Goal: Navigation & Orientation: Find specific page/section

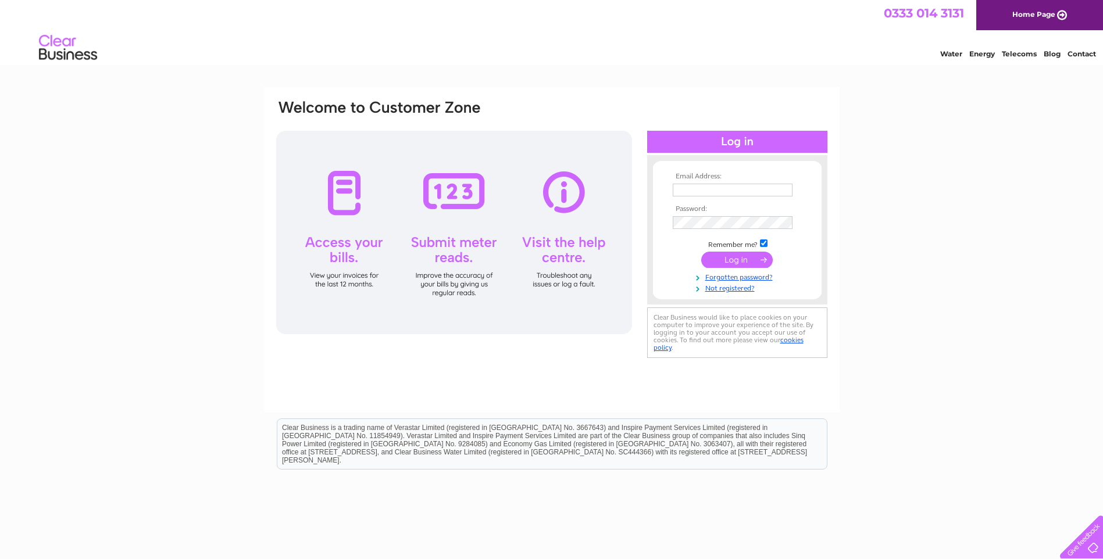
click at [724, 191] on input "text" at bounding box center [733, 190] width 120 height 13
click at [727, 190] on input "[PERSON_NAME][EMAIL_ADDRESS][PERSON_NAME][DOMAIN_NAME]" at bounding box center [733, 191] width 121 height 14
type input "[PERSON_NAME][EMAIL_ADDRESS][PERSON_NAME][DOMAIN_NAME]"
click at [731, 256] on input "submit" at bounding box center [737, 261] width 72 height 16
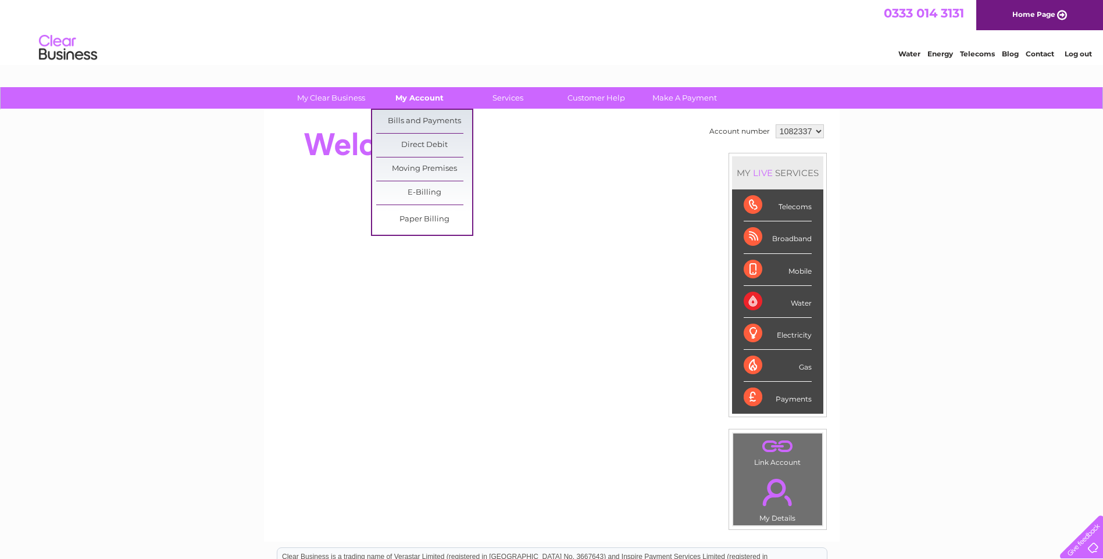
click at [409, 97] on link "My Account" at bounding box center [420, 98] width 96 height 22
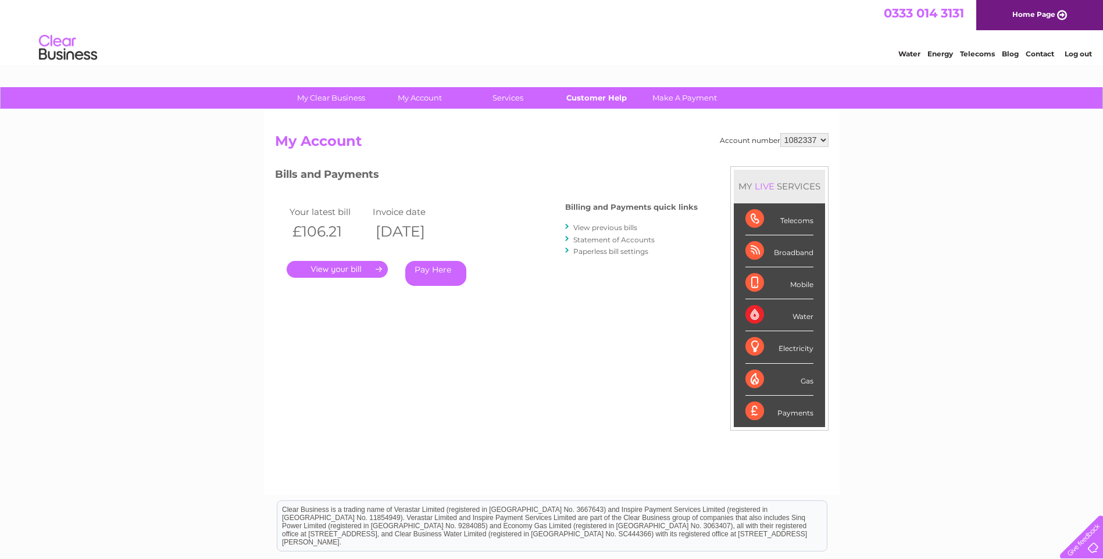
click at [583, 95] on link "Customer Help" at bounding box center [596, 98] width 96 height 22
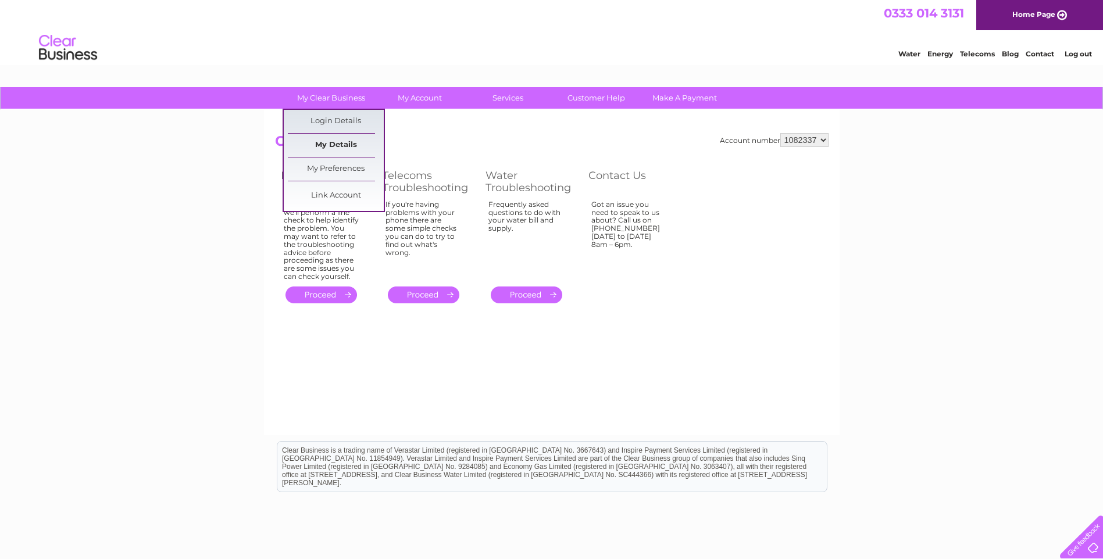
click at [324, 137] on link "My Details" at bounding box center [336, 145] width 96 height 23
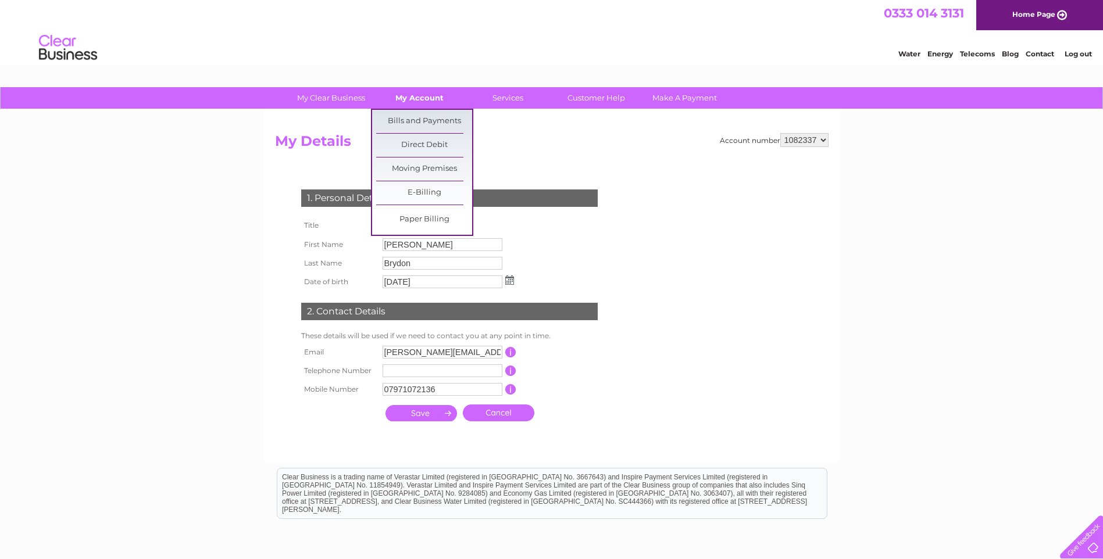
click at [423, 94] on link "My Account" at bounding box center [420, 98] width 96 height 22
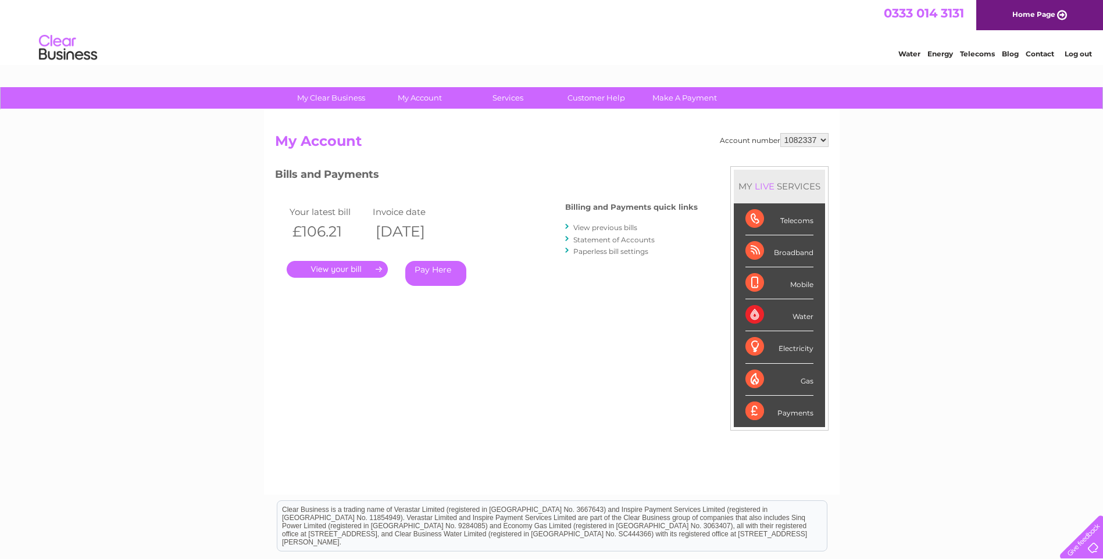
click at [607, 239] on link "Statement of Accounts" at bounding box center [613, 239] width 81 height 9
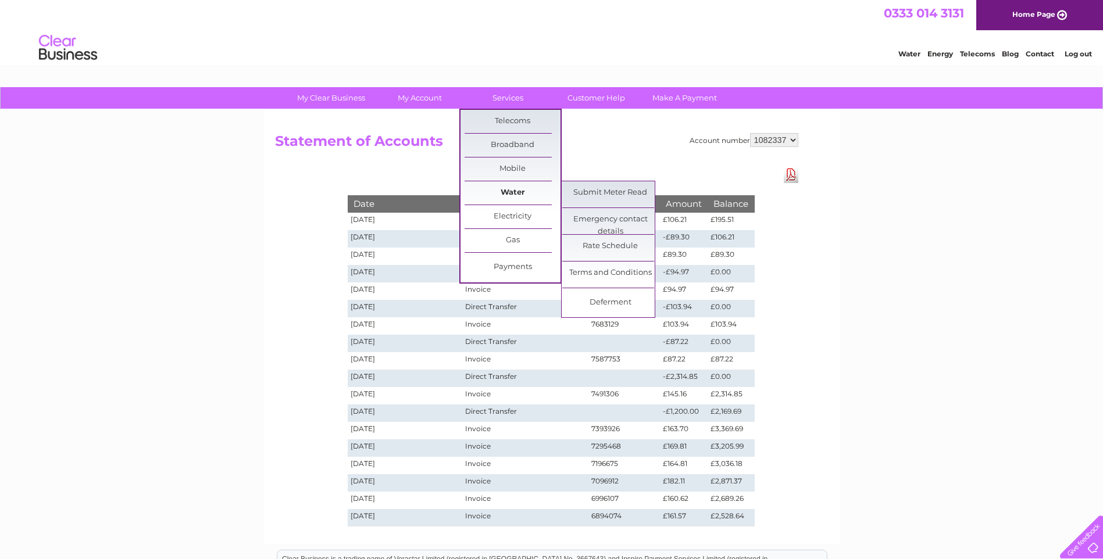
click at [513, 190] on link "Water" at bounding box center [513, 192] width 96 height 23
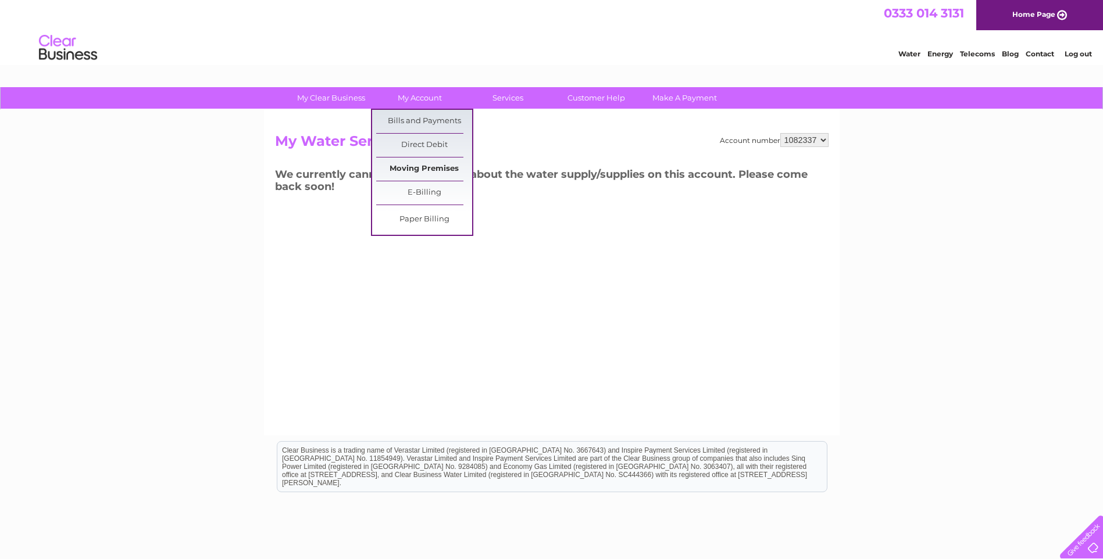
click at [426, 170] on link "Moving Premises" at bounding box center [424, 169] width 96 height 23
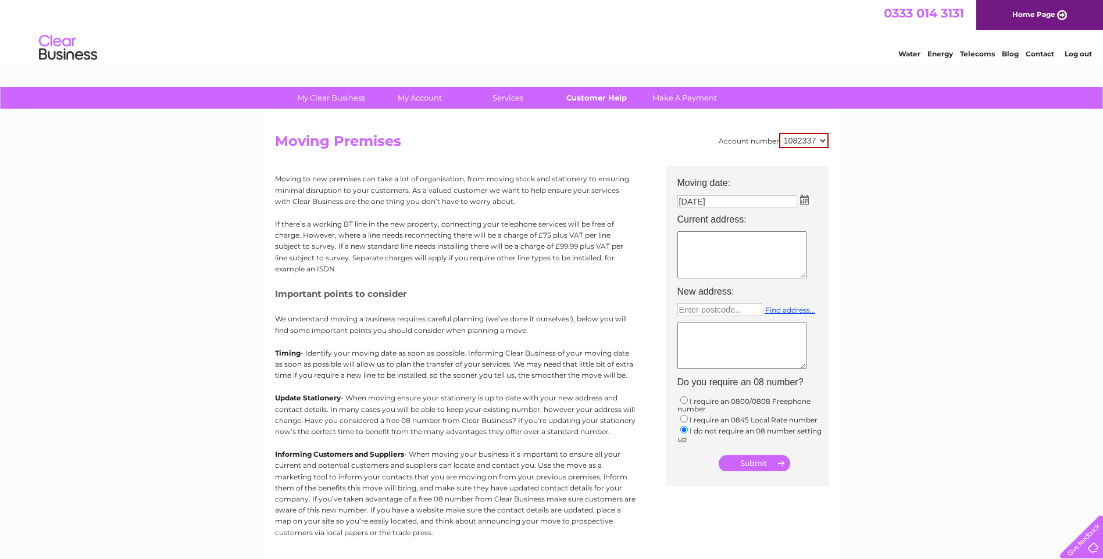
click at [593, 96] on link "Customer Help" at bounding box center [596, 98] width 96 height 22
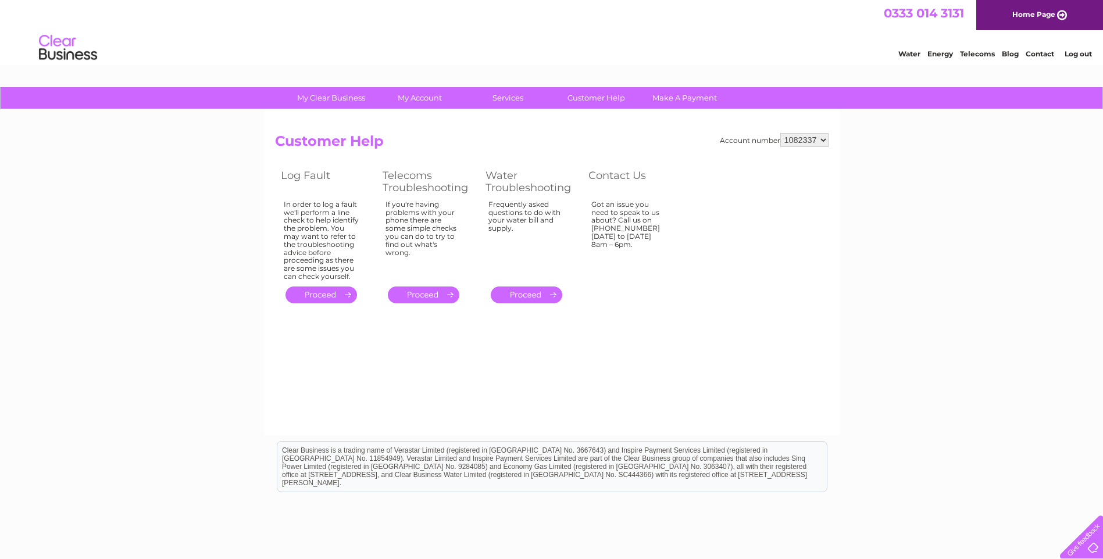
click at [527, 296] on link "." at bounding box center [527, 295] width 72 height 17
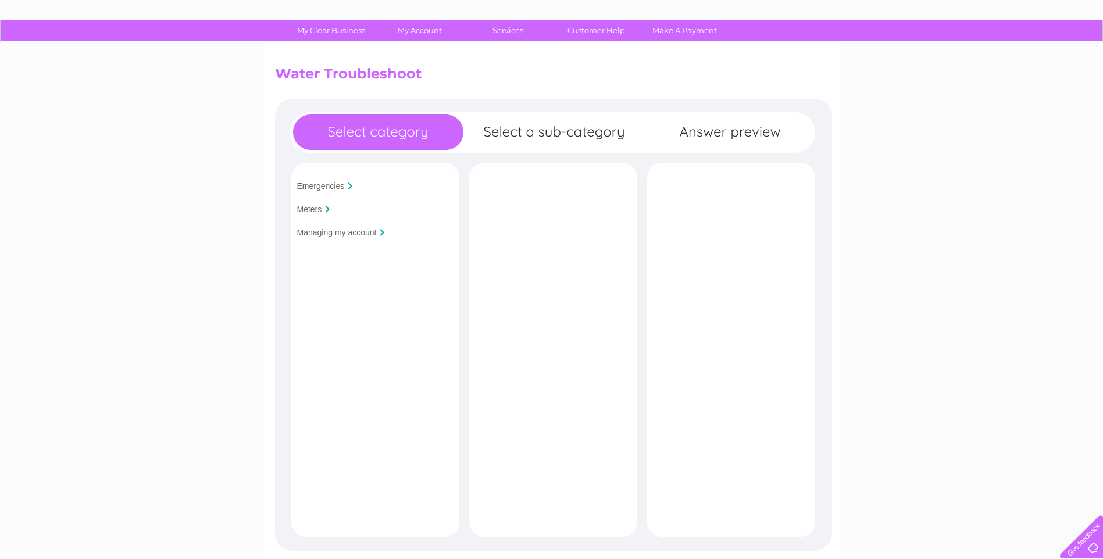
scroll to position [58, 0]
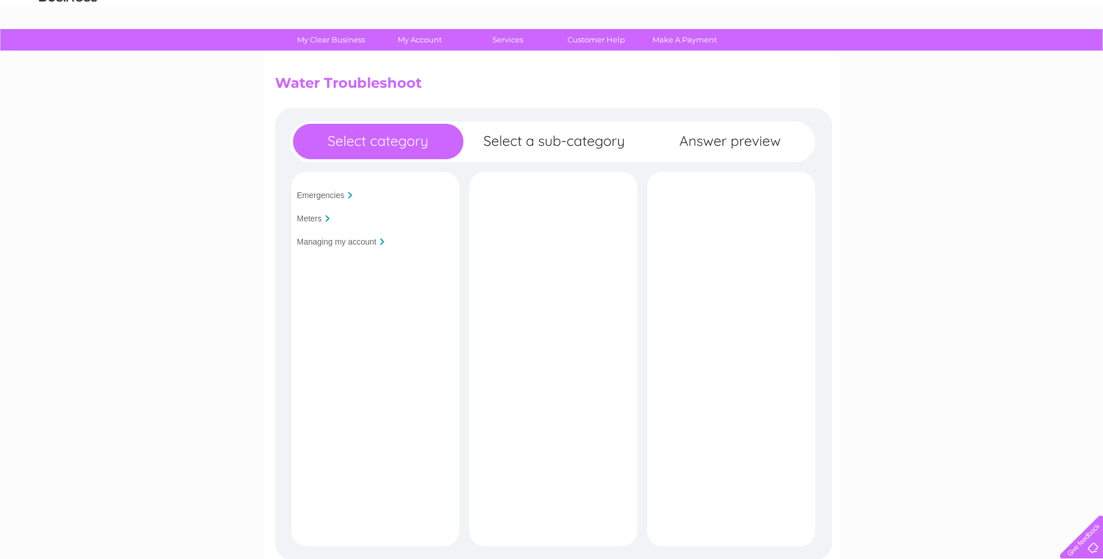
click at [366, 240] on input "Managing my account" at bounding box center [337, 241] width 80 height 9
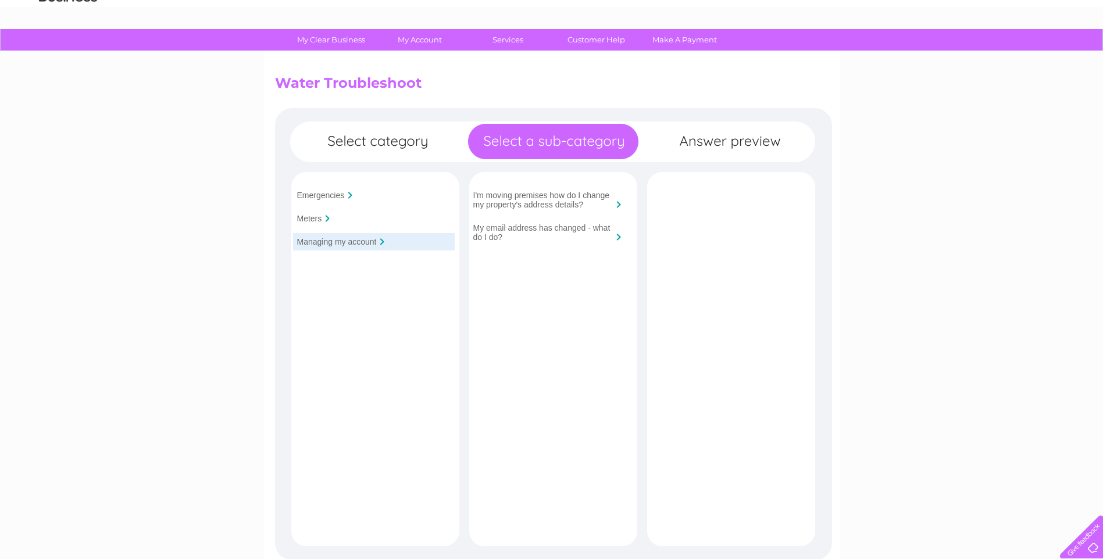
click at [358, 238] on input "Managing my account" at bounding box center [337, 241] width 80 height 9
click at [546, 142] on div "Emergencies Meters Managing my account Is your premises flooded?" at bounding box center [553, 378] width 557 height 541
click at [317, 220] on input "Meters" at bounding box center [309, 218] width 25 height 9
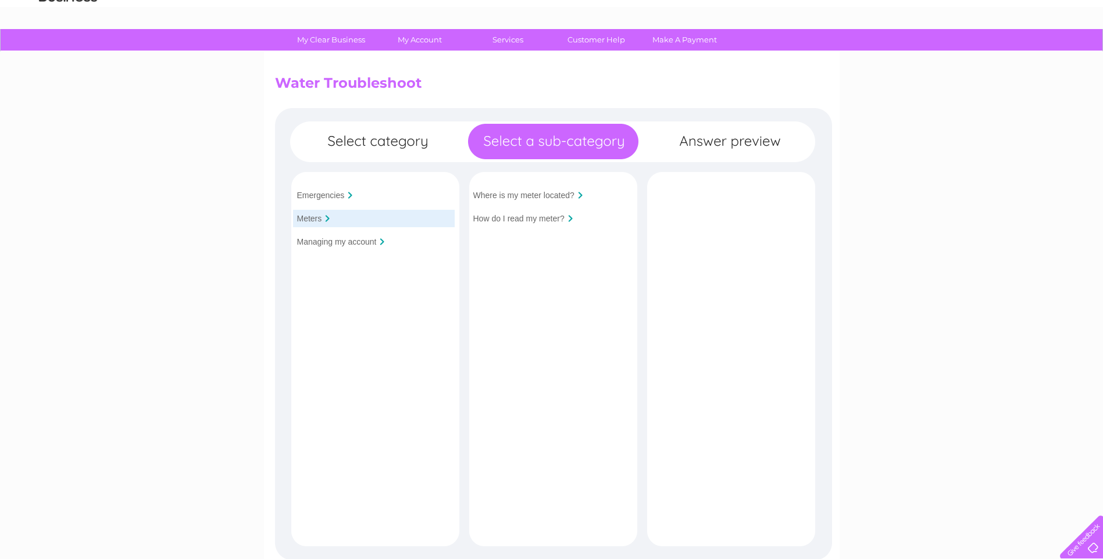
click at [324, 191] on input "Emergencies" at bounding box center [321, 195] width 48 height 9
click at [322, 243] on input "Managing my account" at bounding box center [337, 241] width 80 height 9
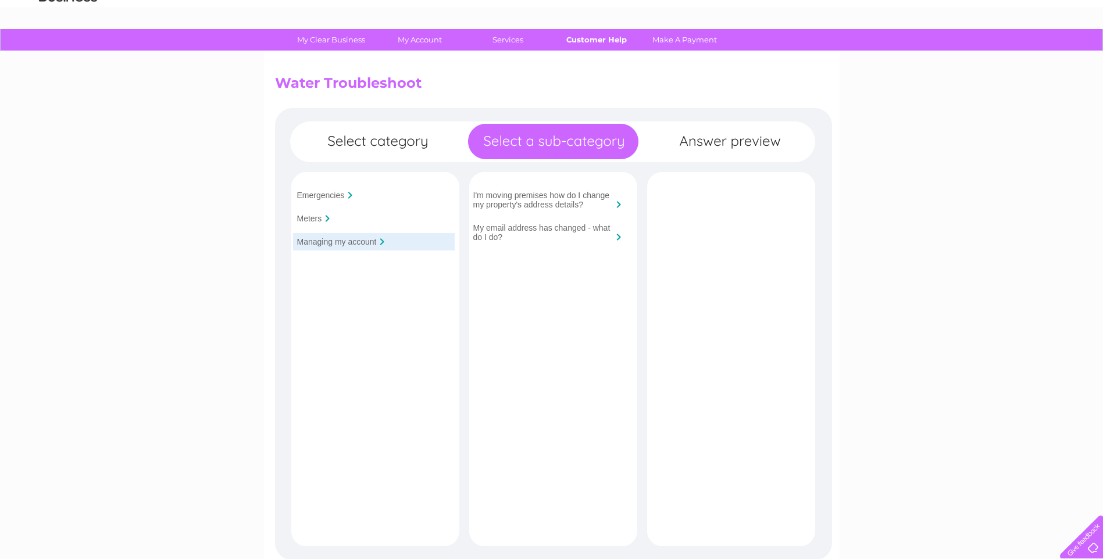
click at [601, 37] on link "Customer Help" at bounding box center [596, 40] width 96 height 22
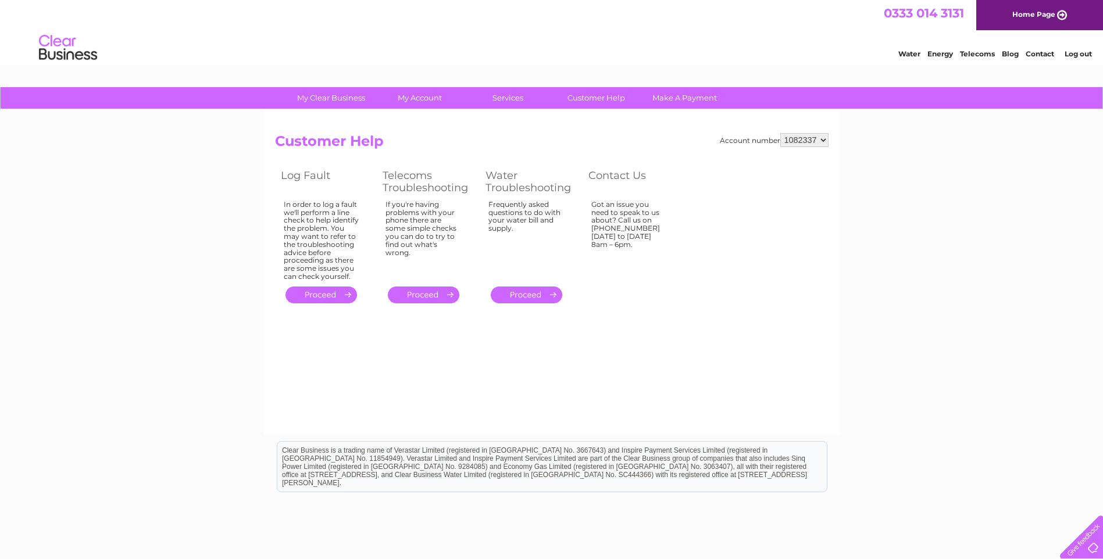
click at [72, 48] on img at bounding box center [67, 47] width 59 height 35
click at [64, 48] on img at bounding box center [67, 47] width 59 height 35
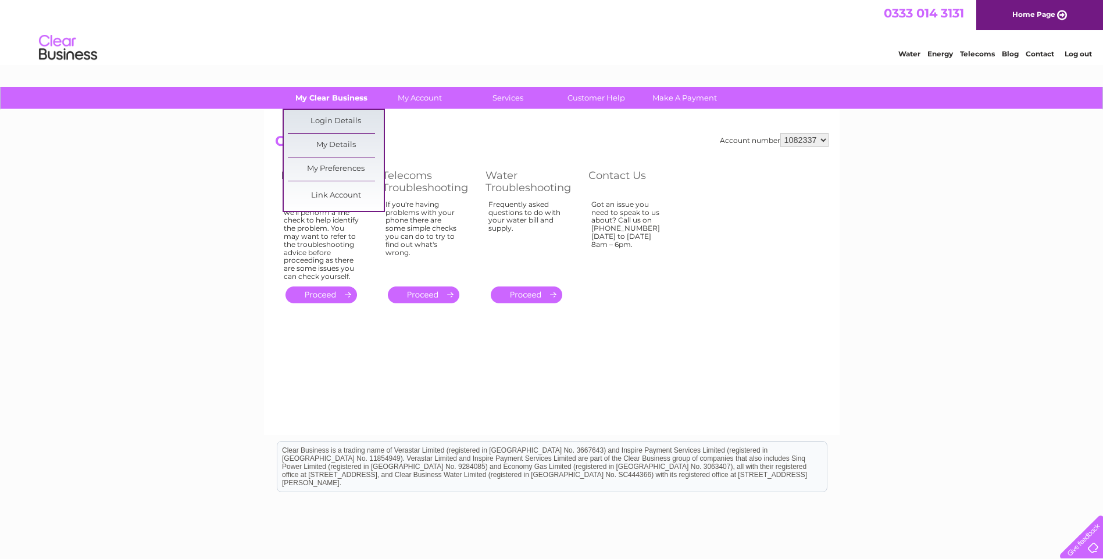
click at [349, 98] on link "My Clear Business" at bounding box center [331, 98] width 96 height 22
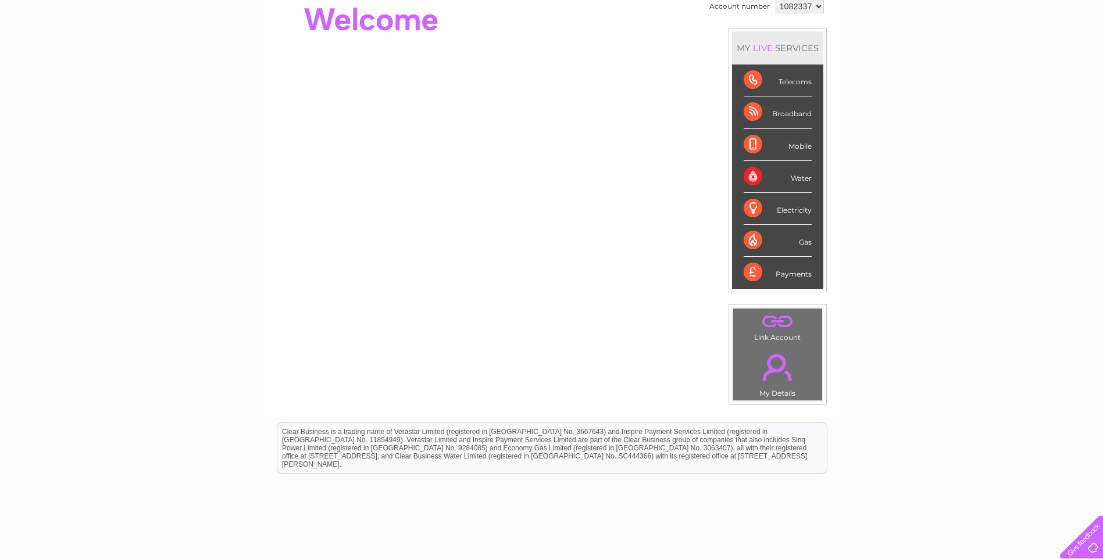
scroll to position [190, 0]
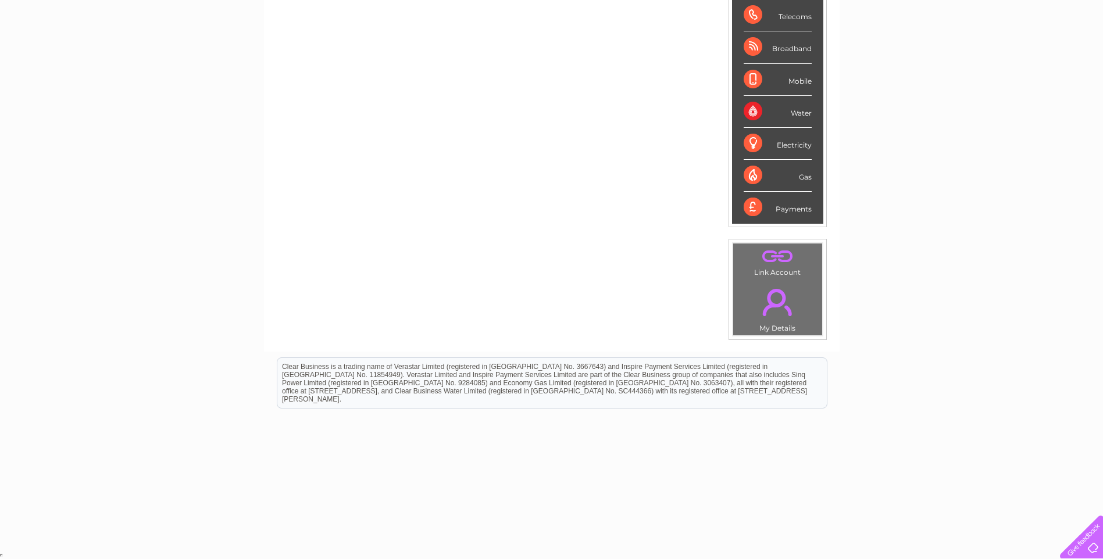
click at [778, 283] on link "." at bounding box center [777, 302] width 83 height 41
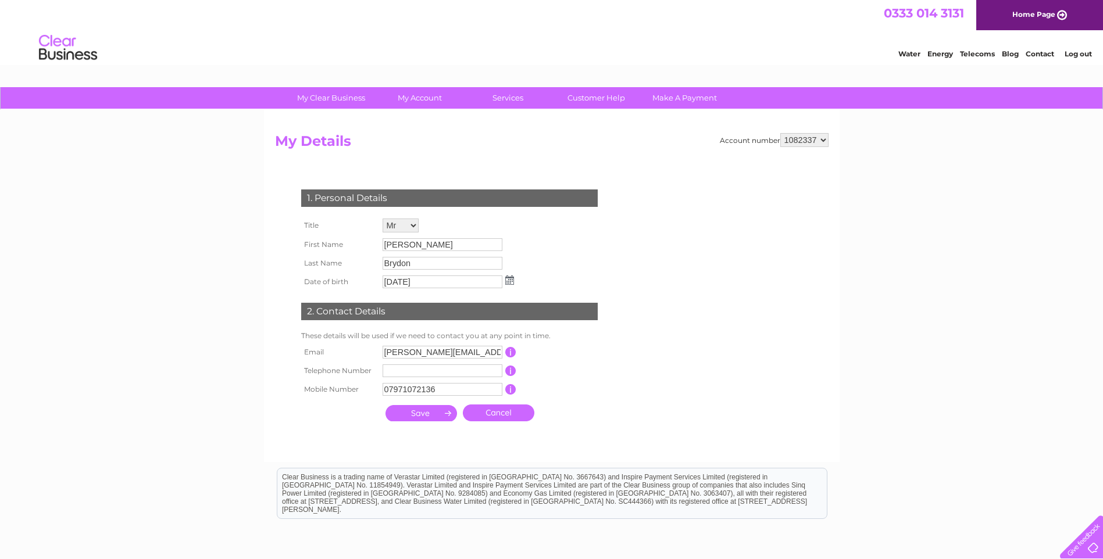
click at [1041, 56] on link "Contact" at bounding box center [1040, 53] width 28 height 9
